Goal: Transaction & Acquisition: Purchase product/service

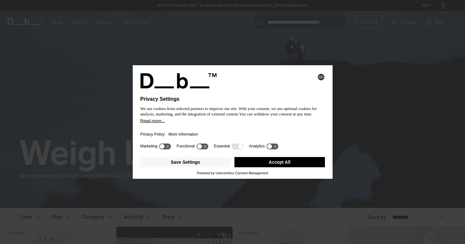
click at [272, 166] on button "Accept All" at bounding box center [280, 162] width 91 height 10
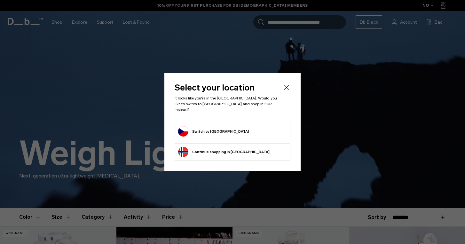
click at [232, 128] on form "Switch to Czechia" at bounding box center [232, 131] width 109 height 10
click at [208, 128] on button "Switch to Czechia" at bounding box center [213, 131] width 71 height 10
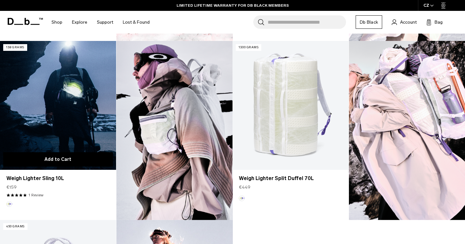
scroll to position [363, 0]
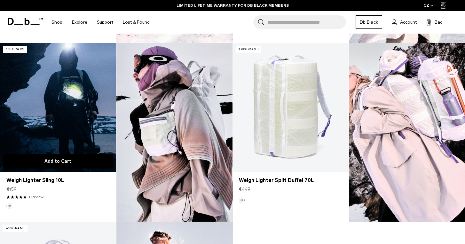
click at [74, 92] on link "Weigh Lighter Sling 10L" at bounding box center [58, 107] width 116 height 129
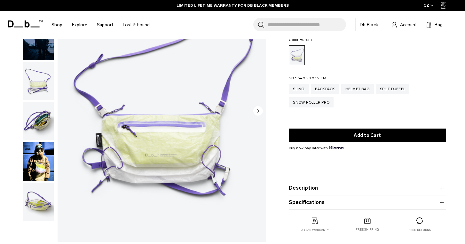
scroll to position [17, 0]
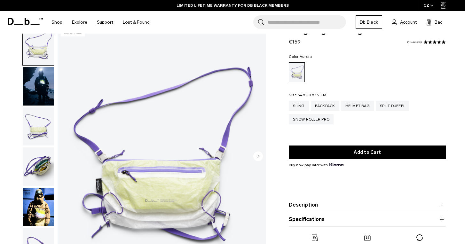
click at [42, 124] on img "button" at bounding box center [38, 127] width 31 height 38
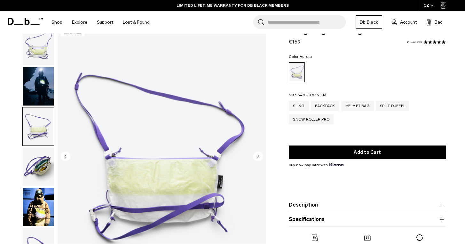
click at [39, 164] on img "button" at bounding box center [38, 167] width 31 height 38
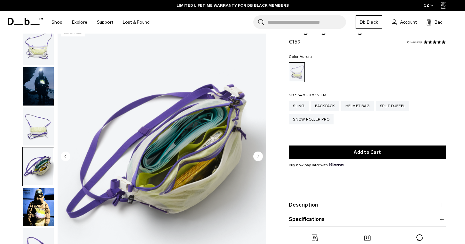
click at [36, 222] on img "button" at bounding box center [38, 207] width 31 height 38
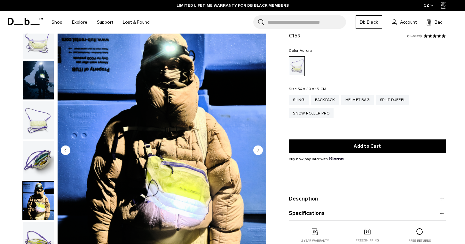
scroll to position [23, 0]
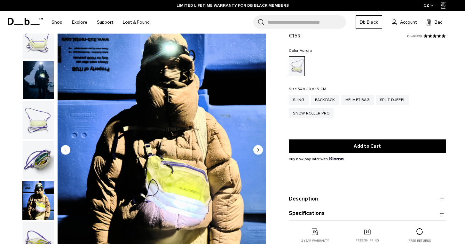
click at [44, 167] on img "button" at bounding box center [38, 160] width 31 height 38
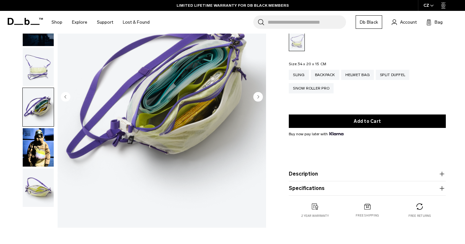
scroll to position [82, 0]
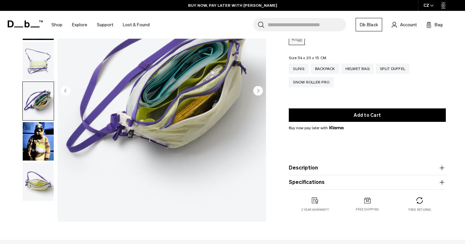
click at [41, 184] on img "button" at bounding box center [38, 182] width 31 height 38
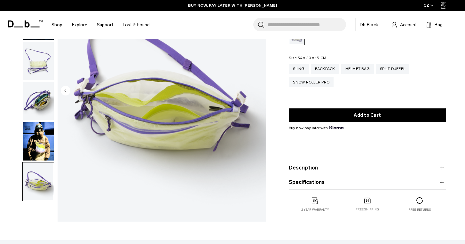
click at [36, 149] on img "button" at bounding box center [38, 141] width 31 height 38
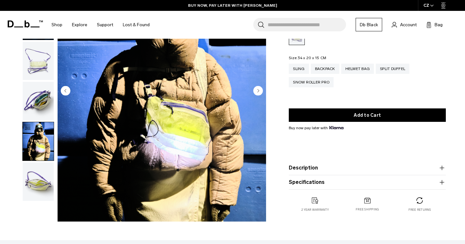
click at [41, 106] on img "button" at bounding box center [38, 101] width 31 height 38
